Goal: Complete application form: Complete application form

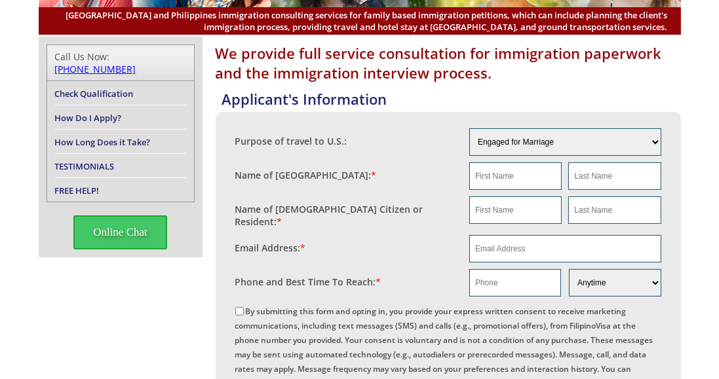
scroll to position [128, 0]
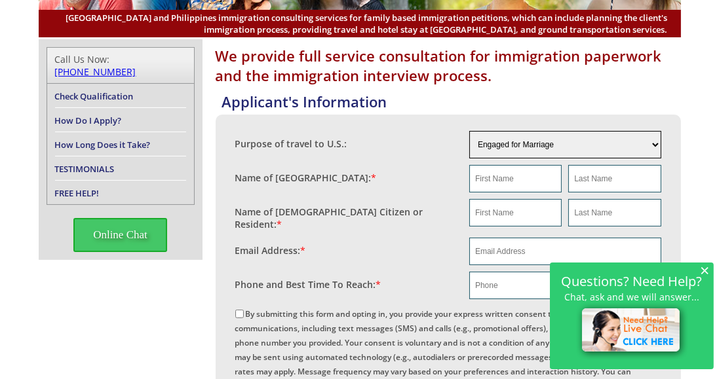
click at [655, 146] on select "Engaged for Marriage Already Married to U.S. Citizen / Resident For Short Term …" at bounding box center [565, 145] width 192 height 28
select select "5"
click at [469, 131] on select "Engaged for Marriage Already Married to U.S. Citizen / Resident For Short Term …" at bounding box center [565, 145] width 192 height 28
click at [545, 173] on input "text" at bounding box center [515, 179] width 92 height 28
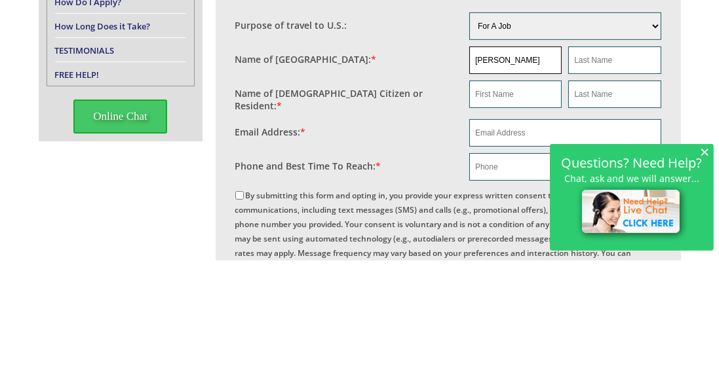
type input "Loreta"
click at [615, 180] on input "text" at bounding box center [614, 179] width 92 height 28
click at [522, 182] on input "Loreta" at bounding box center [515, 179] width 92 height 28
type input "Dolot"
type input "L"
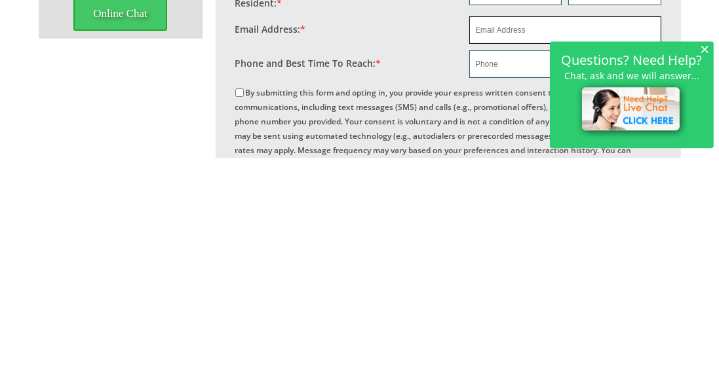
click at [532, 247] on input "email" at bounding box center [565, 252] width 192 height 28
type input "Loreta"
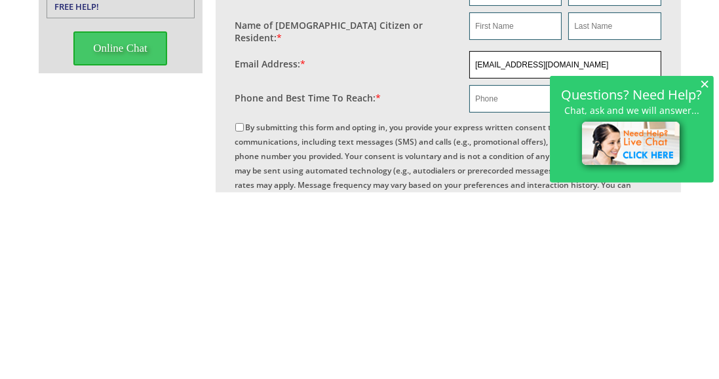
type input "dolotloreta.a1674@gmail.com"
click at [499, 281] on input "text" at bounding box center [515, 286] width 92 height 28
click at [707, 276] on span "×" at bounding box center [704, 270] width 9 height 11
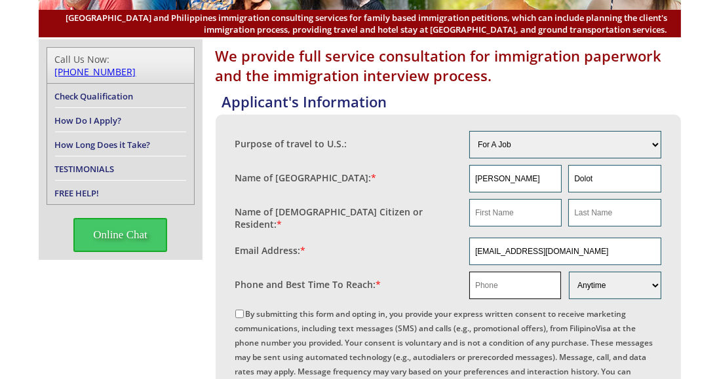
click at [514, 280] on input "text" at bounding box center [515, 286] width 92 height 28
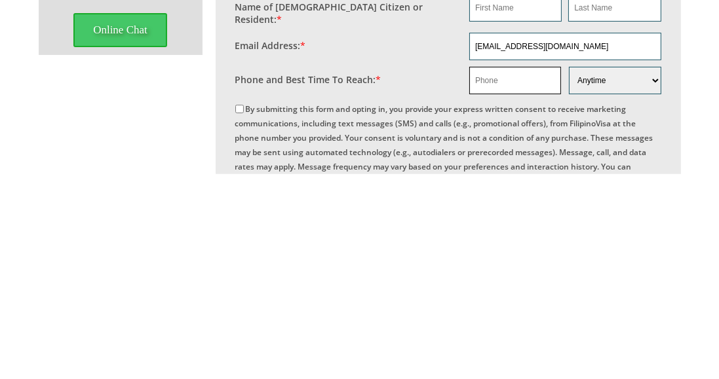
type input "O"
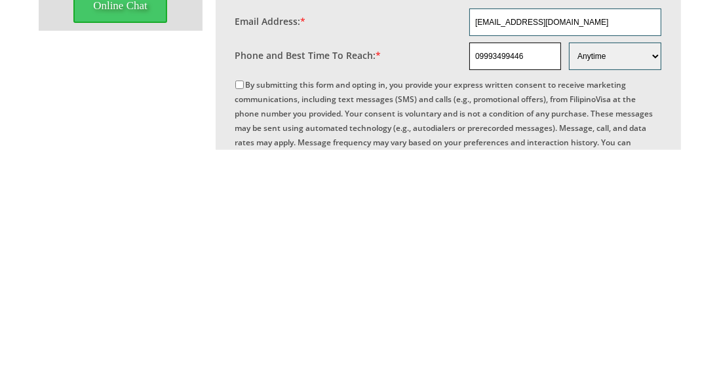
type input "09993499446"
click at [242, 310] on input "By submitting this form and opting in, you provide your express written consent…" at bounding box center [239, 314] width 9 height 9
checkbox input "true"
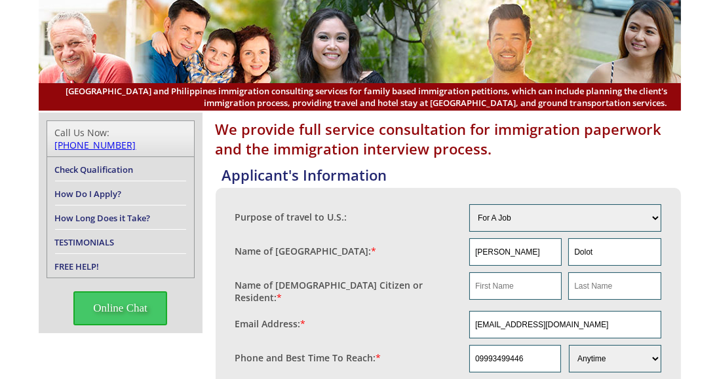
scroll to position [0, 0]
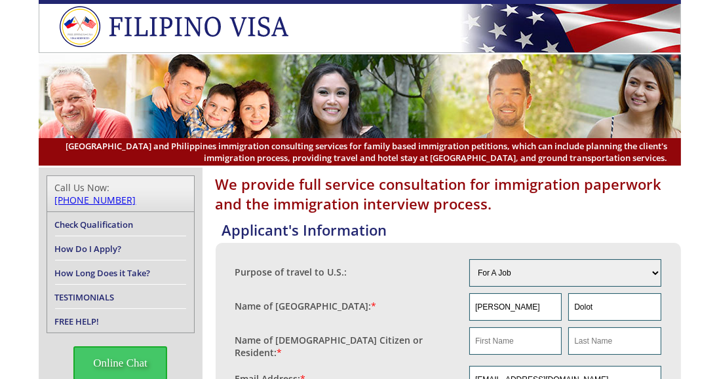
click at [92, 219] on link "Check Qualification" at bounding box center [94, 225] width 79 height 12
click at [103, 219] on link "Check Qualification" at bounding box center [94, 225] width 79 height 12
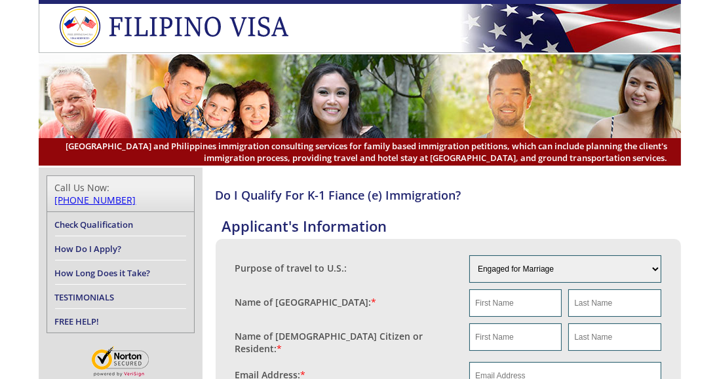
click at [71, 243] on link "How Do I Apply?" at bounding box center [88, 249] width 67 height 12
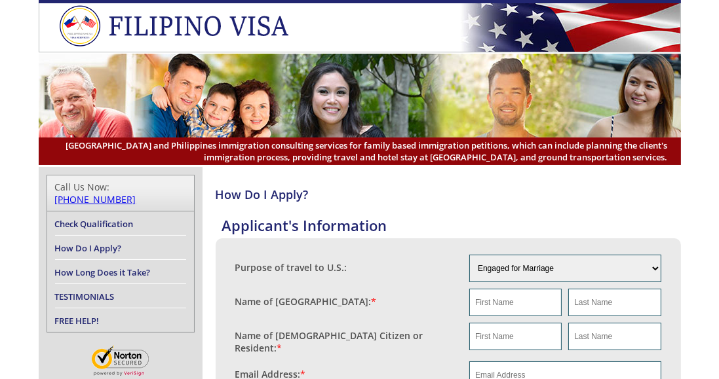
scroll to position [20, 0]
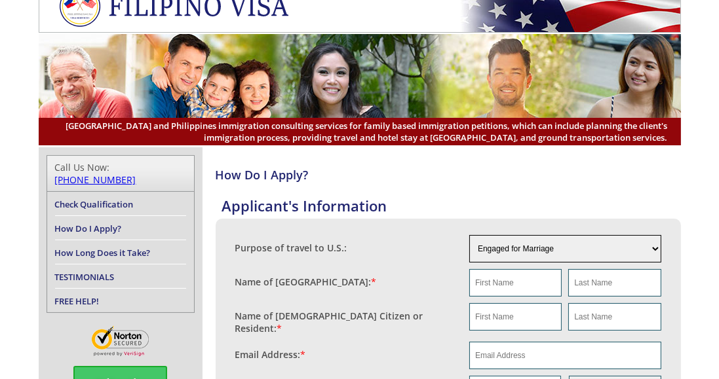
click at [653, 247] on select "Engaged for Marriage Already Married to [DEMOGRAPHIC_DATA] Citizen / Resident F…" at bounding box center [565, 249] width 192 height 28
select select "5"
click at [469, 235] on select "Engaged for Marriage Already Married to [DEMOGRAPHIC_DATA] Citizen / Resident F…" at bounding box center [565, 249] width 192 height 28
click at [527, 279] on input "text" at bounding box center [515, 283] width 92 height 28
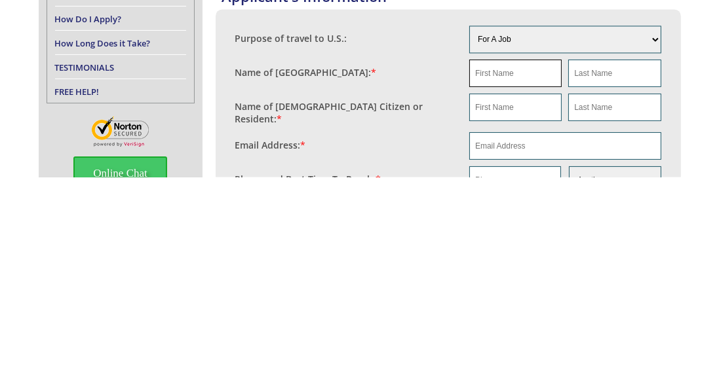
scroll to position [28, 0]
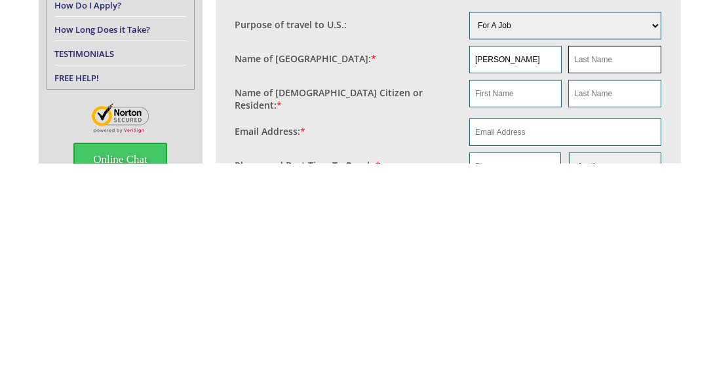
click at [602, 276] on input "text" at bounding box center [614, 276] width 92 height 28
type input "Loreta"
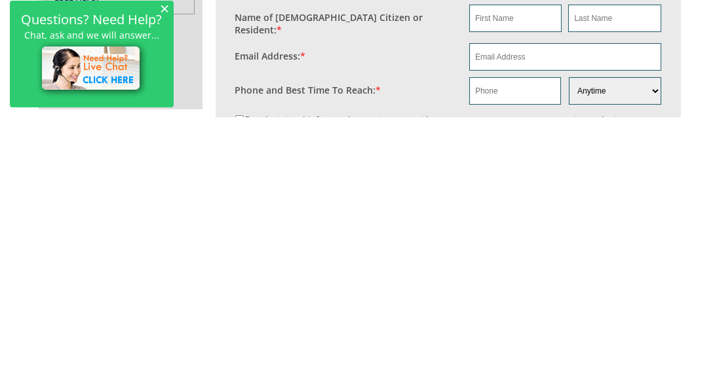
scroll to position [59, 0]
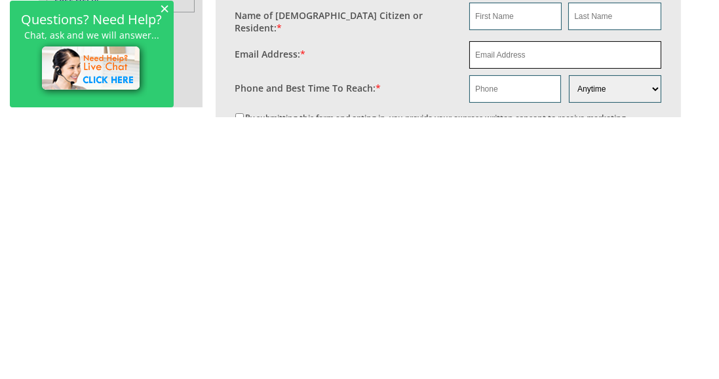
click at [546, 324] on input "email" at bounding box center [565, 317] width 192 height 28
type input "Dolot"
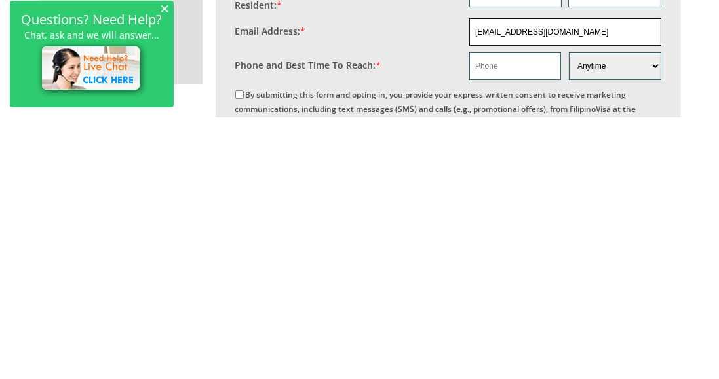
scroll to position [84, 0]
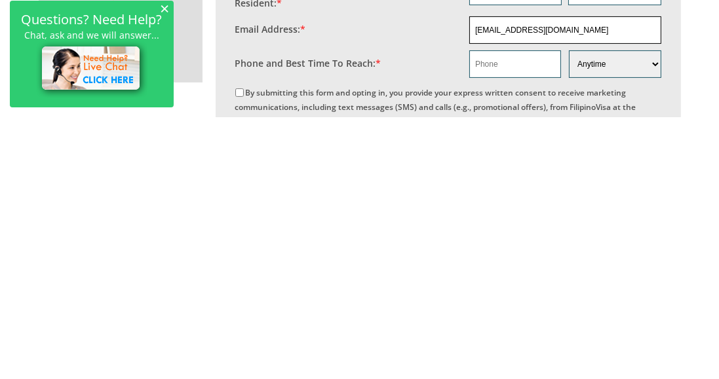
type input "dolotloreta.a1674@gmail.com"
click at [514, 322] on input "text" at bounding box center [515, 327] width 92 height 28
